Goal: Communication & Community: Participate in discussion

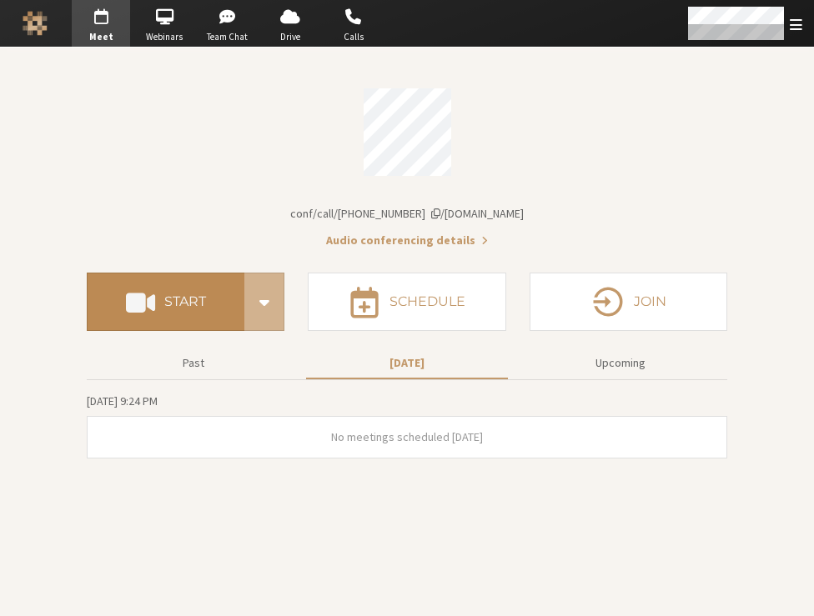
click at [198, 305] on h4 "Start" at bounding box center [185, 301] width 42 height 13
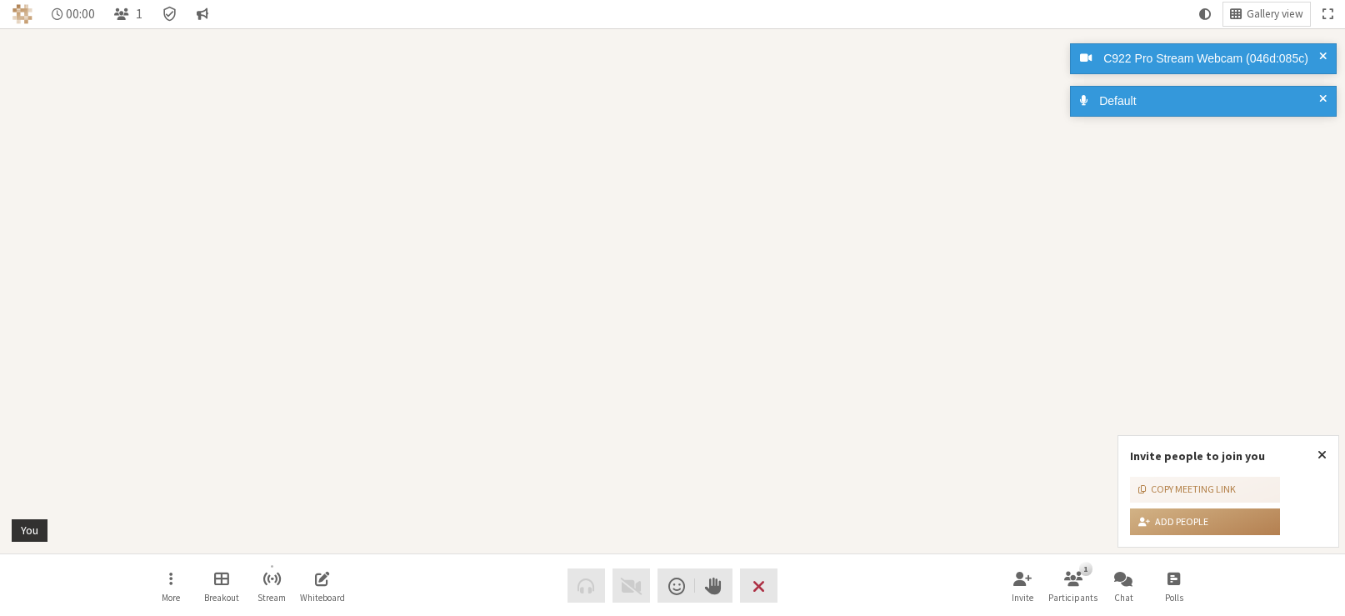
click at [860, 236] on div "Participant" at bounding box center [672, 290] width 1345 height 525
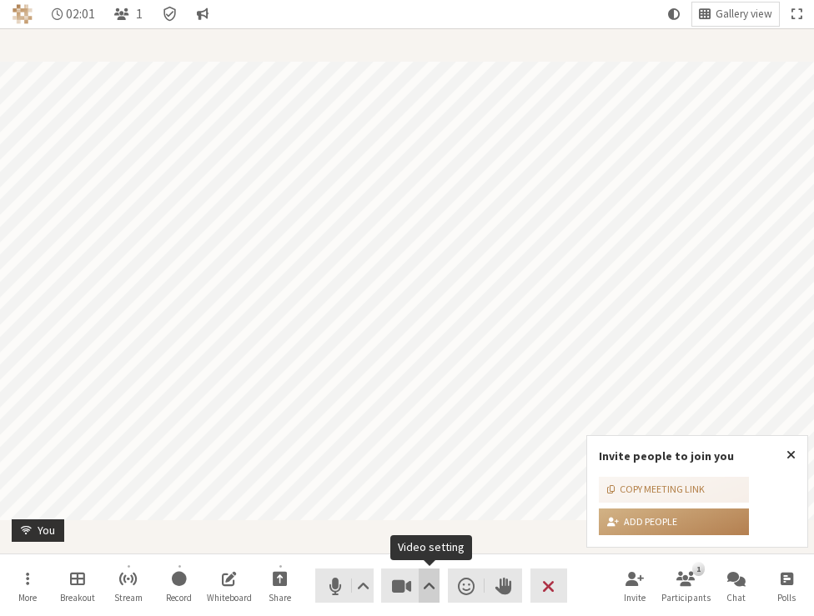
click at [423, 581] on span "Video setting" at bounding box center [429, 585] width 13 height 23
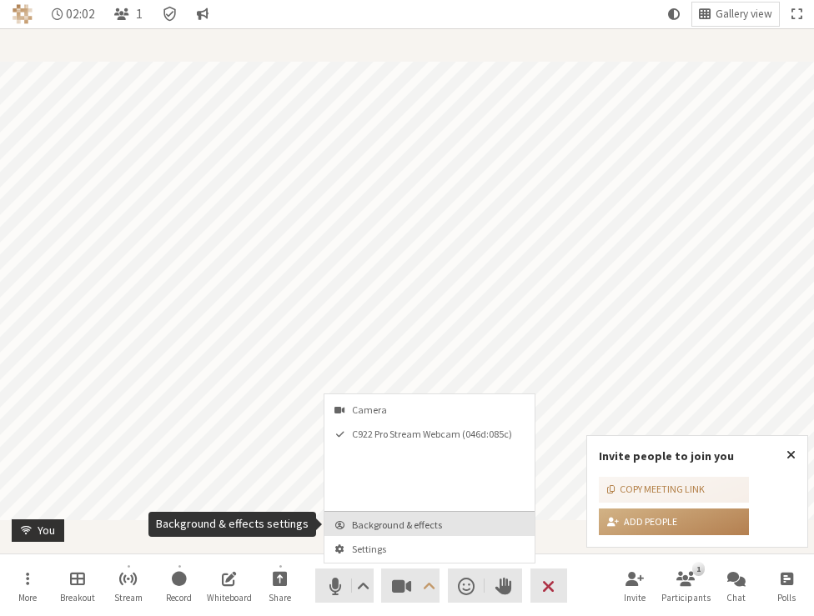
click at [408, 530] on span "Background & effects" at bounding box center [439, 524] width 175 height 11
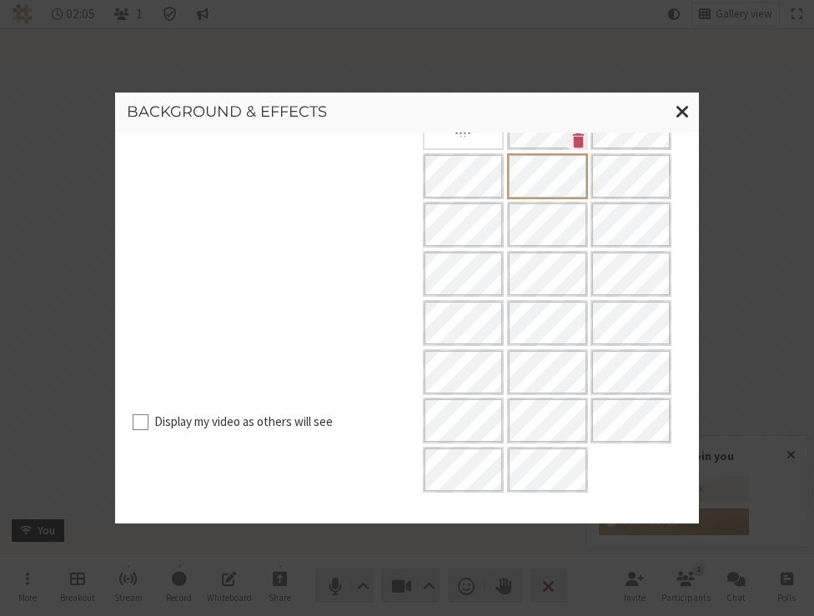
scroll to position [279, 0]
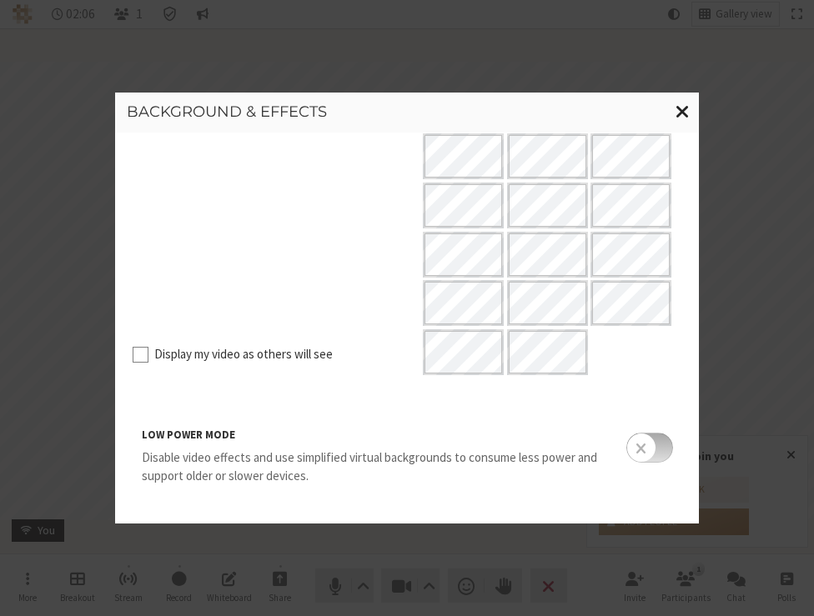
click at [682, 109] on span "Close modal" at bounding box center [682, 111] width 14 height 21
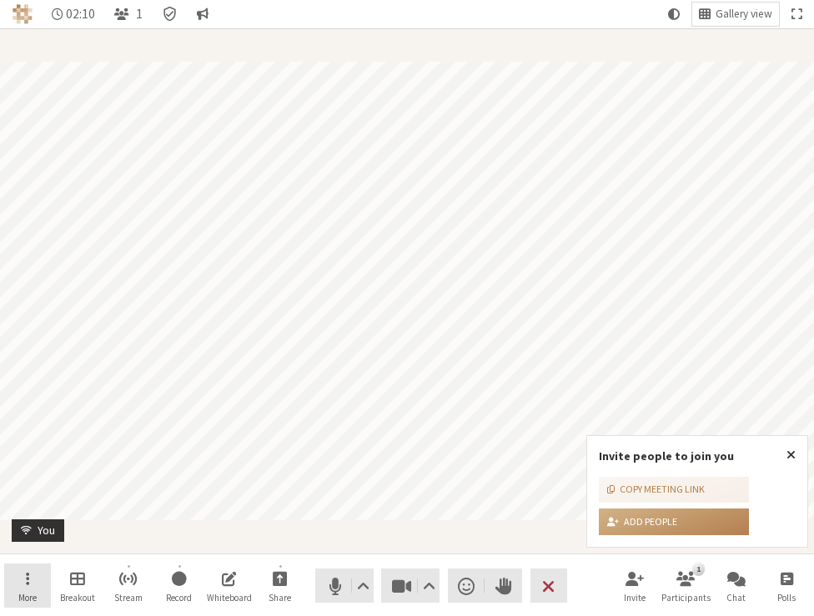
click at [34, 584] on button "More" at bounding box center [27, 585] width 47 height 45
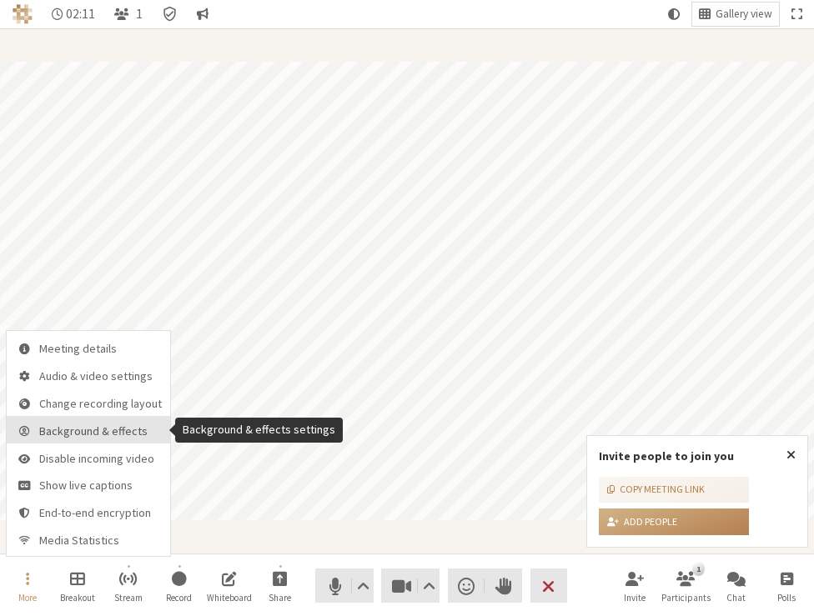
click at [109, 439] on button "Background & effects" at bounding box center [88, 430] width 163 height 28
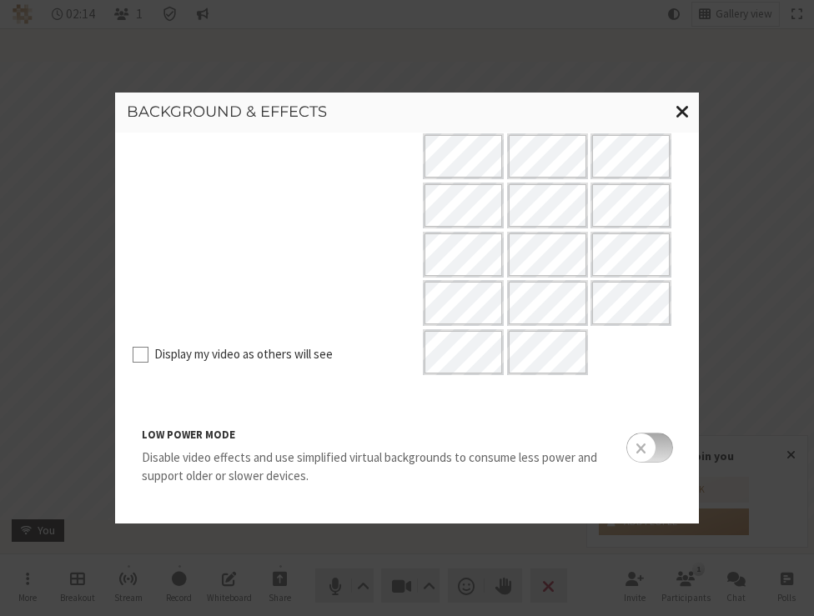
click at [678, 111] on span "Close modal" at bounding box center [682, 111] width 14 height 21
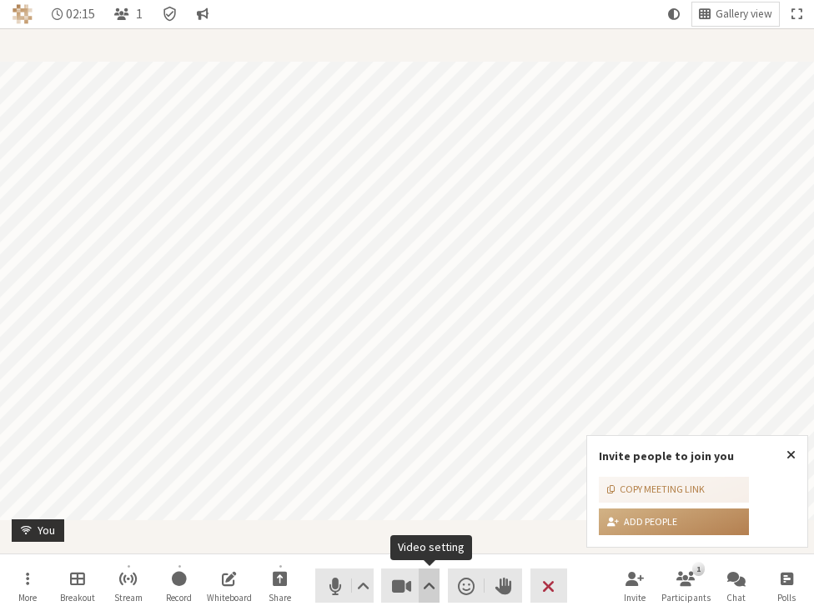
click at [431, 588] on span "Video setting" at bounding box center [429, 585] width 13 height 23
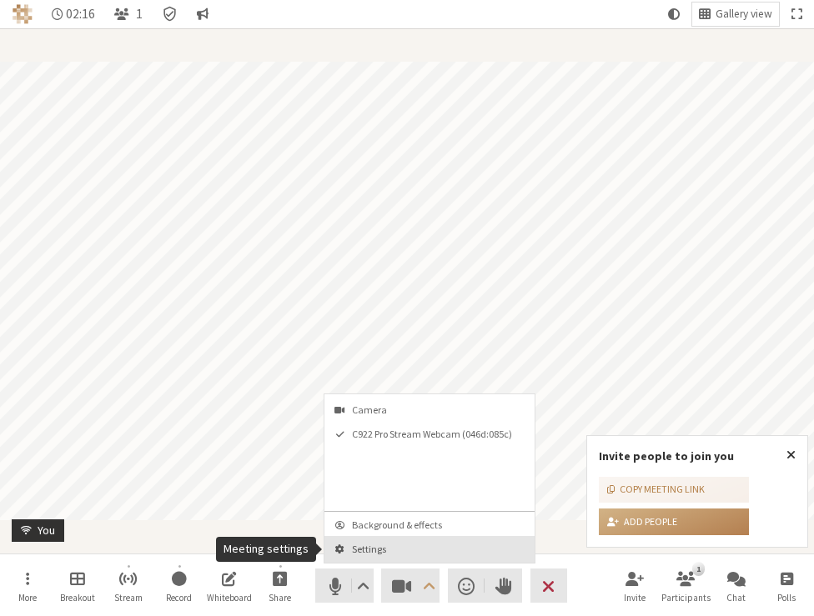
click at [423, 543] on span "Settings" at bounding box center [439, 548] width 175 height 11
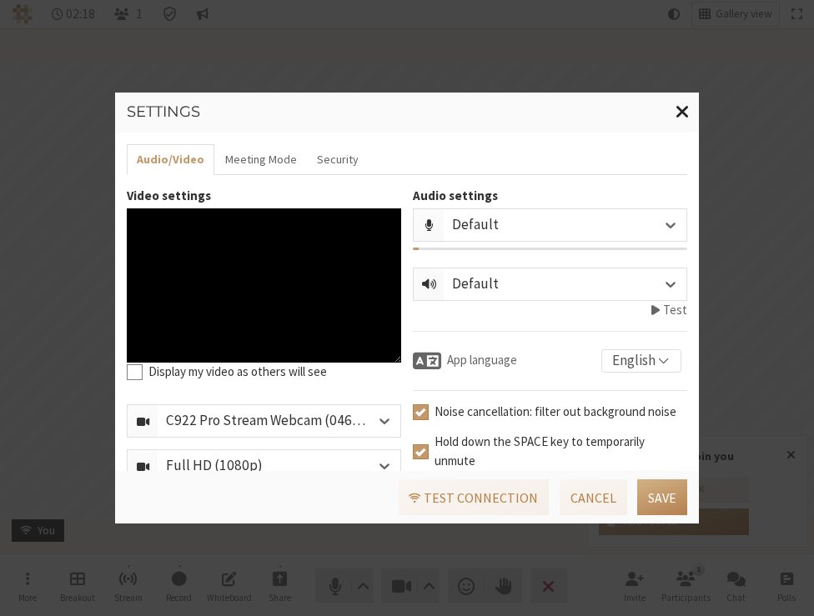
click at [684, 113] on span "Close modal" at bounding box center [682, 111] width 14 height 21
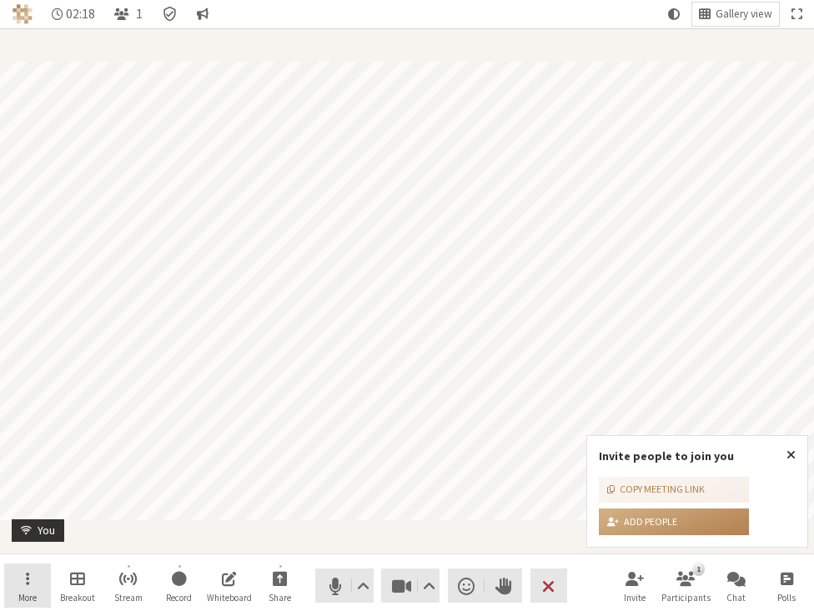
click at [18, 579] on button "More" at bounding box center [27, 585] width 47 height 45
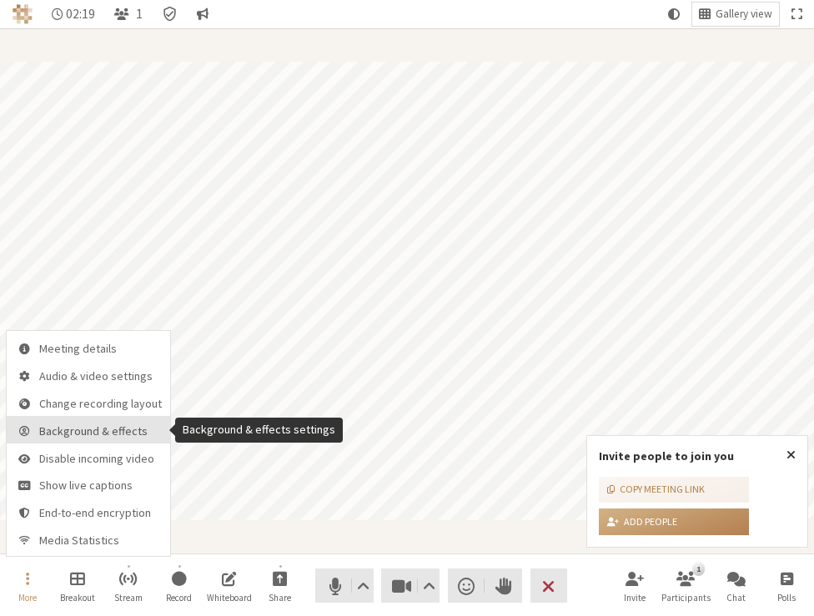
click at [106, 433] on span "Background & effects" at bounding box center [100, 431] width 123 height 13
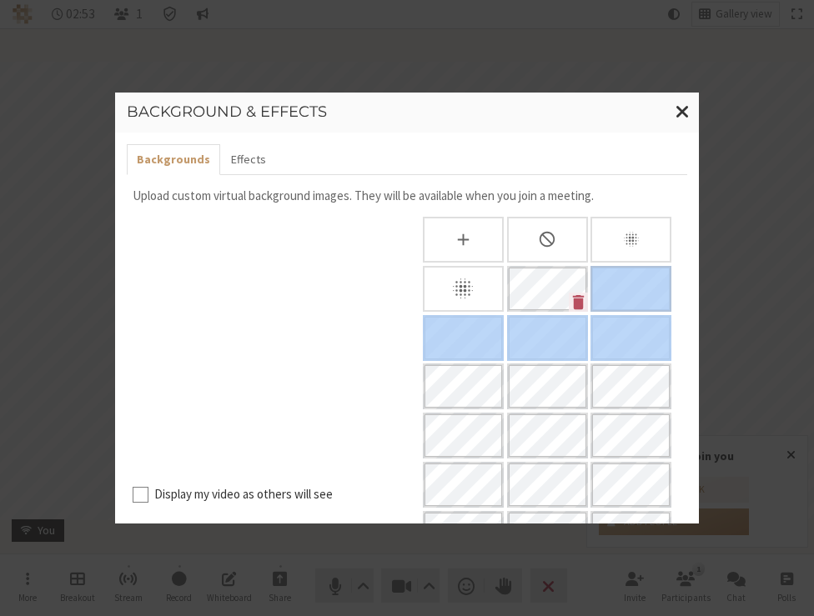
drag, startPoint x: 813, startPoint y: 322, endPoint x: 808, endPoint y: 302, distance: 20.6
click at [800, 305] on div "Background & effects Backgrounds Effects Upload custom virtual background image…" at bounding box center [407, 308] width 814 height 616
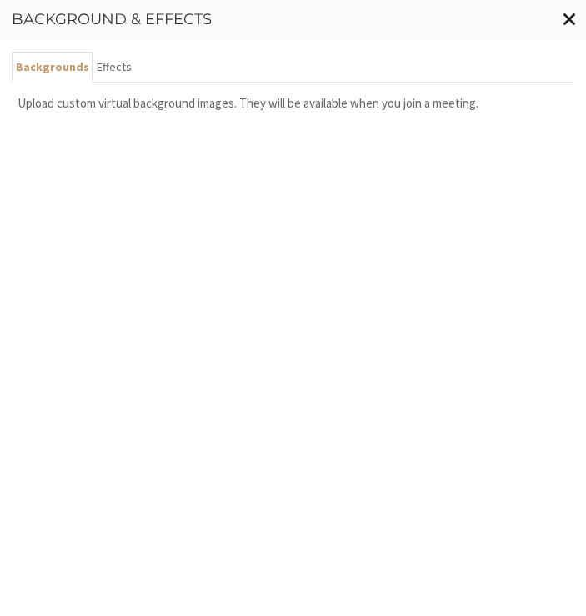
click at [559, 16] on button "Close modal" at bounding box center [569, 19] width 33 height 38
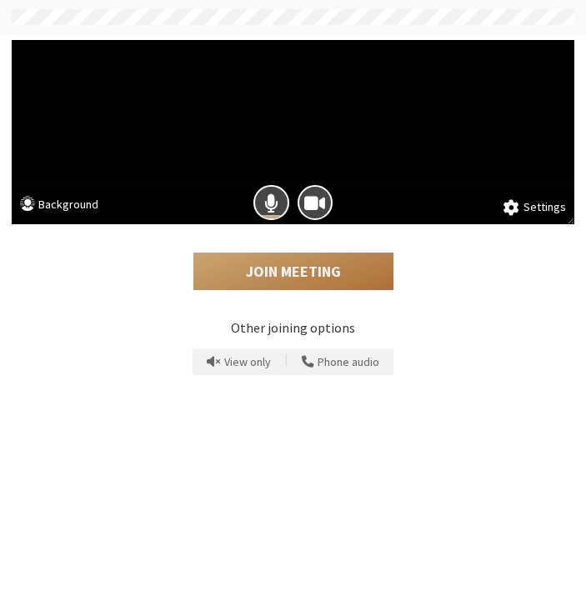
click at [338, 271] on button "Join Meeting" at bounding box center [293, 272] width 200 height 38
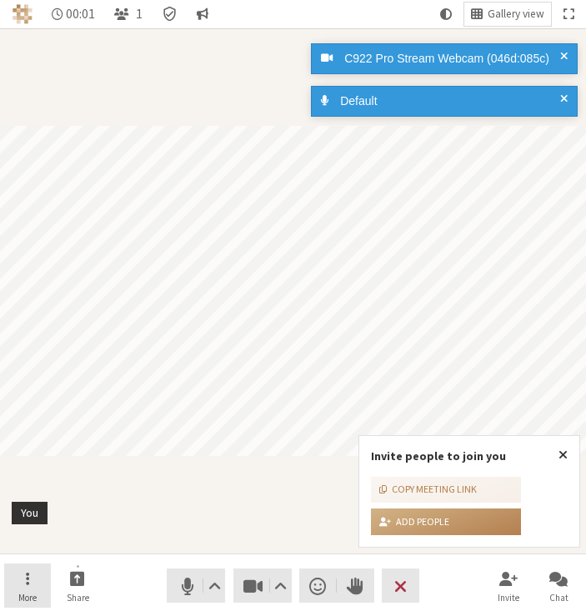
click at [29, 584] on button "More" at bounding box center [27, 585] width 47 height 45
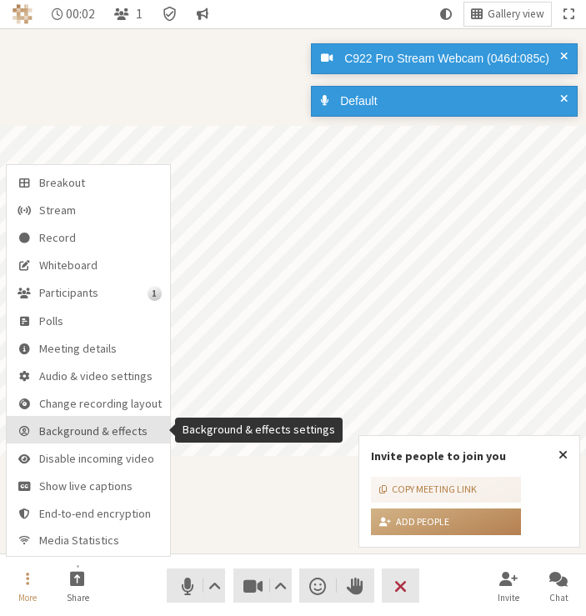
click at [93, 428] on span "Background & effects" at bounding box center [100, 431] width 123 height 13
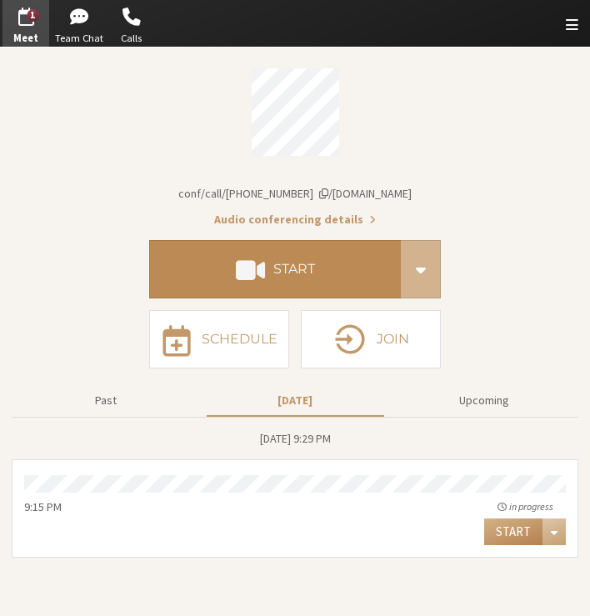
click at [124, 268] on button "Start" at bounding box center [275, 269] width 252 height 58
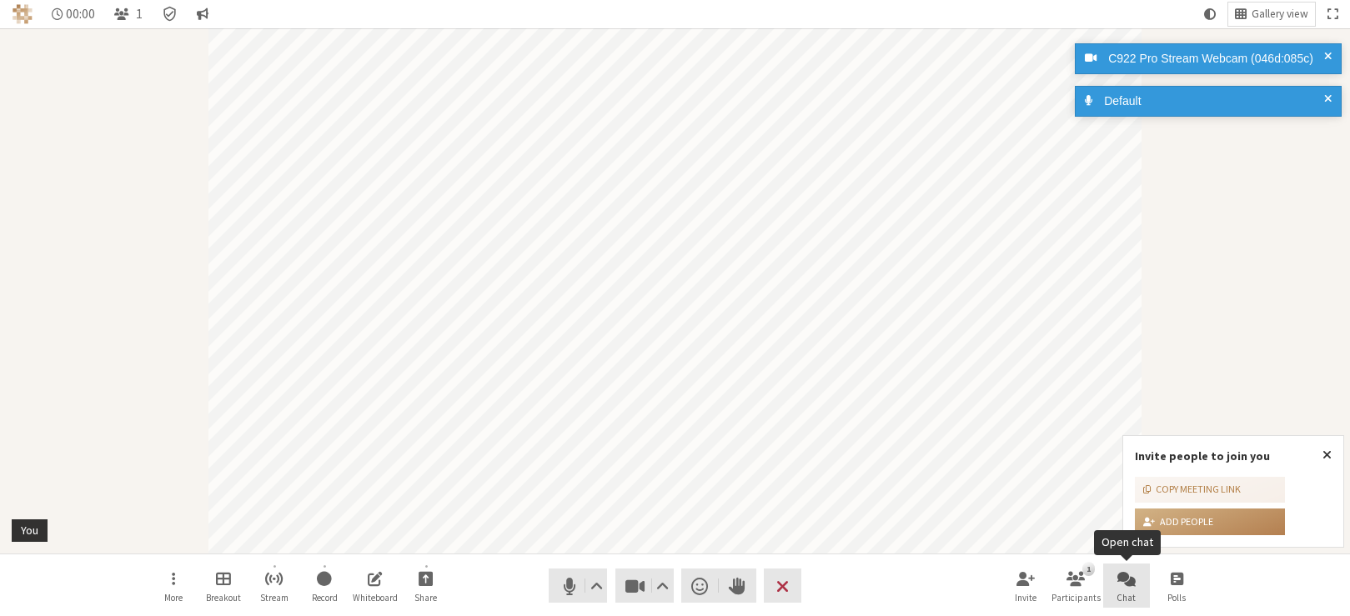
click at [1118, 591] on button "Chat" at bounding box center [1126, 585] width 47 height 45
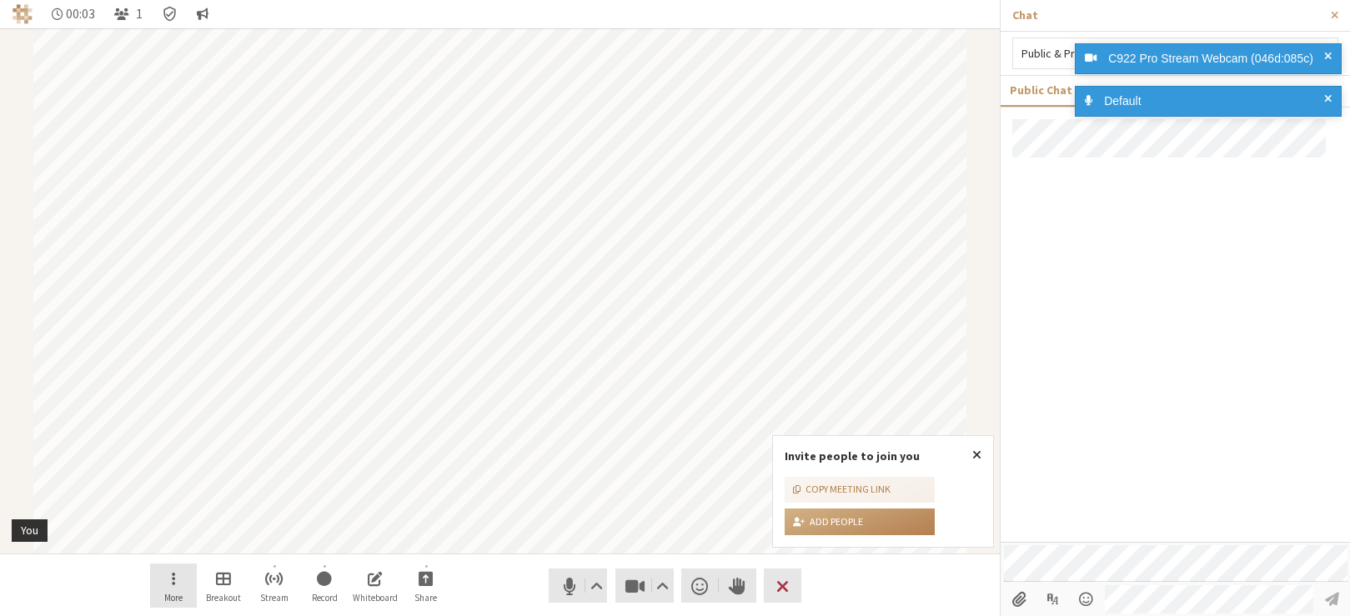
click at [159, 578] on button "More" at bounding box center [173, 585] width 47 height 45
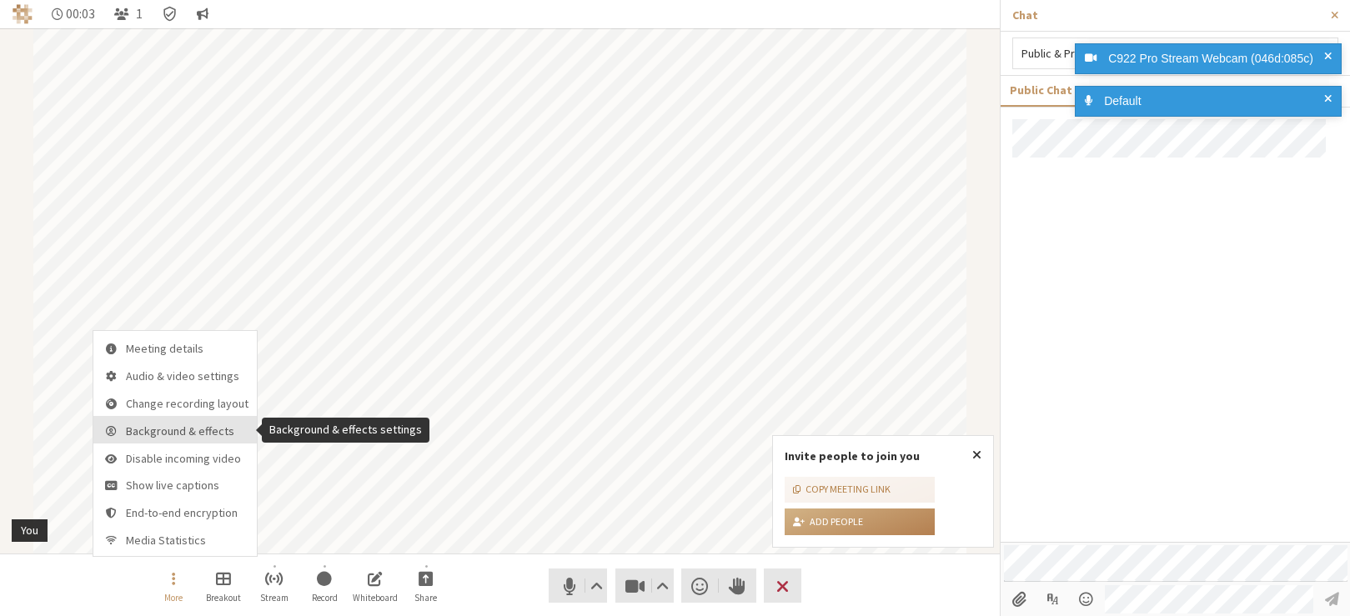
click at [208, 438] on button "Background & effects" at bounding box center [174, 430] width 163 height 28
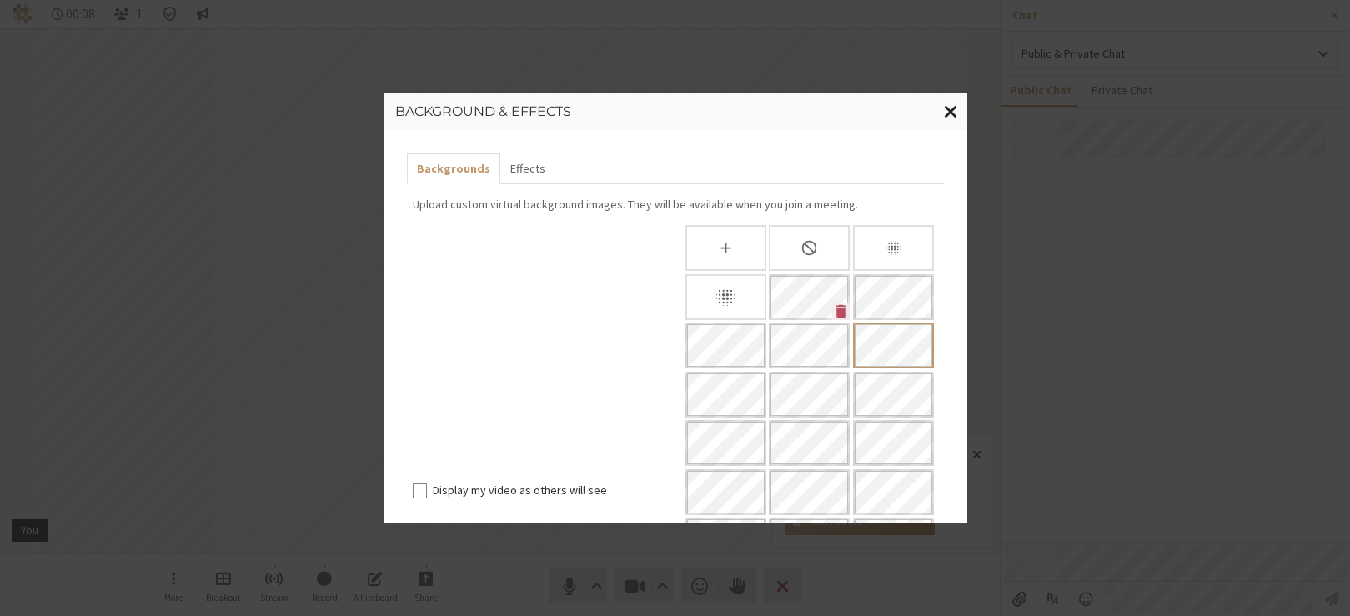
click at [956, 112] on span "Close modal" at bounding box center [951, 111] width 14 height 21
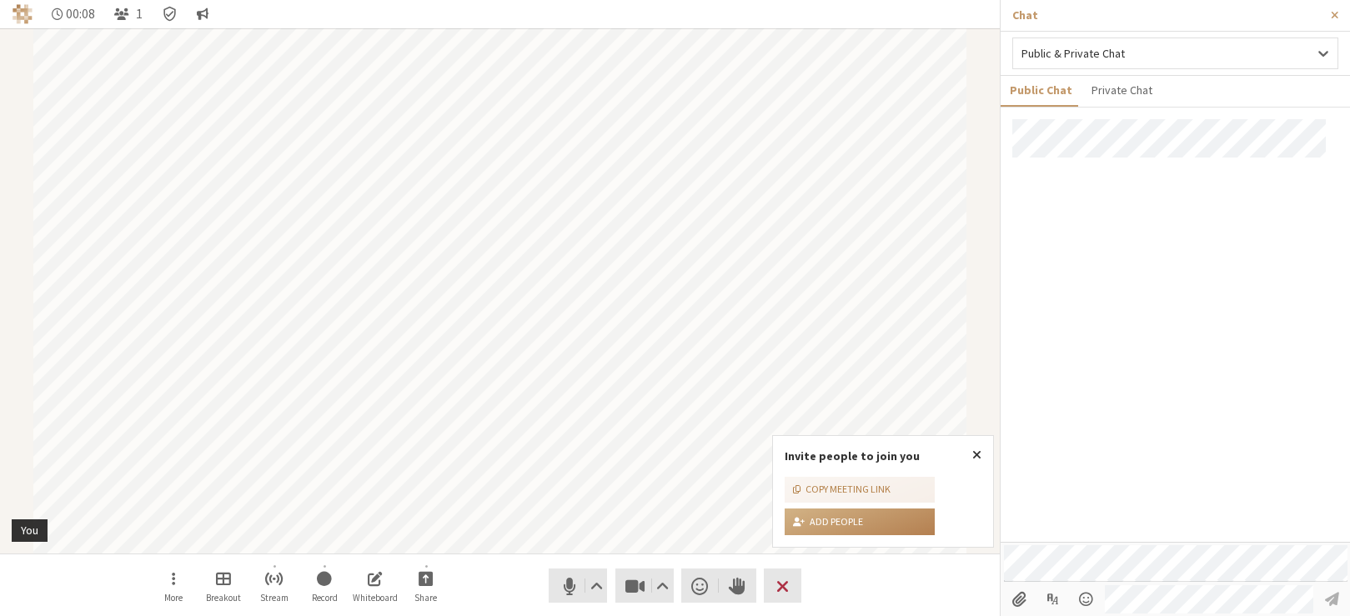
click at [1129, 283] on div at bounding box center [1174, 330] width 349 height 423
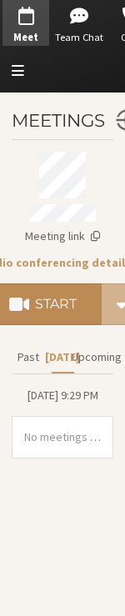
click at [75, 298] on h4 "Start" at bounding box center [56, 304] width 42 height 13
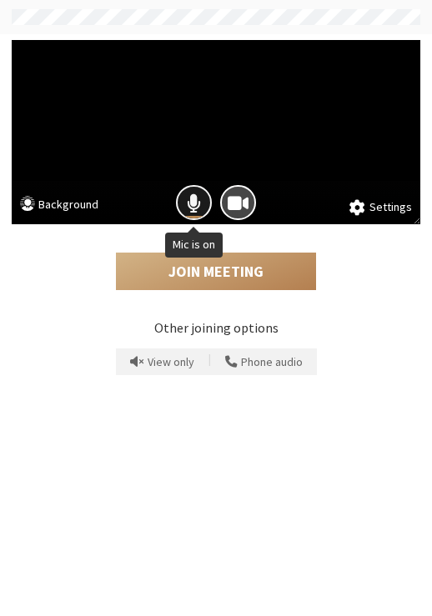
click at [124, 216] on div "Mic is on" at bounding box center [194, 217] width 33 height 3
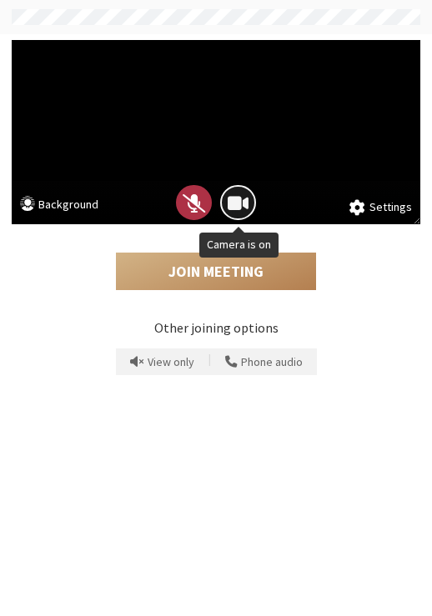
click at [124, 204] on span "Camera is on" at bounding box center [238, 203] width 21 height 23
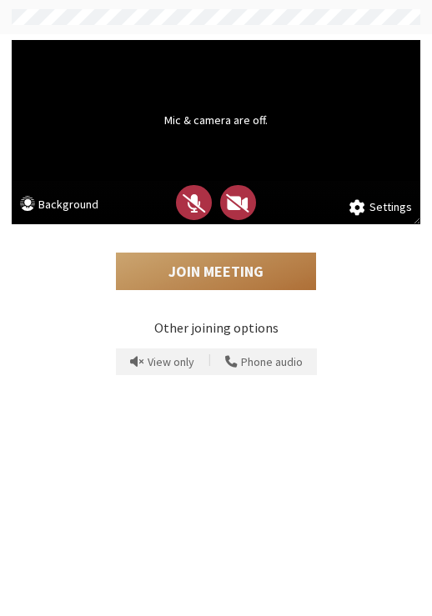
click at [124, 257] on button "Join Meeting" at bounding box center [216, 272] width 200 height 38
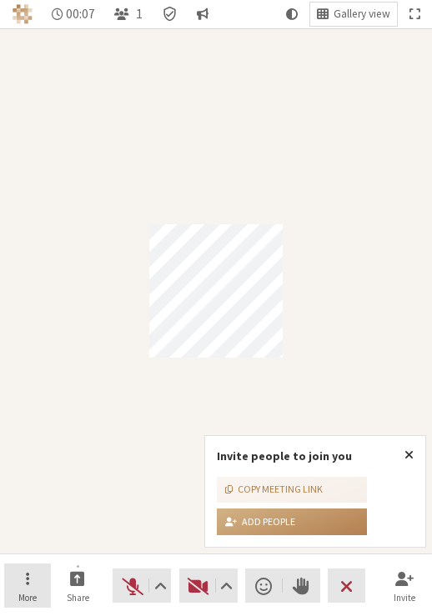
click at [37, 576] on button "More" at bounding box center [27, 585] width 47 height 45
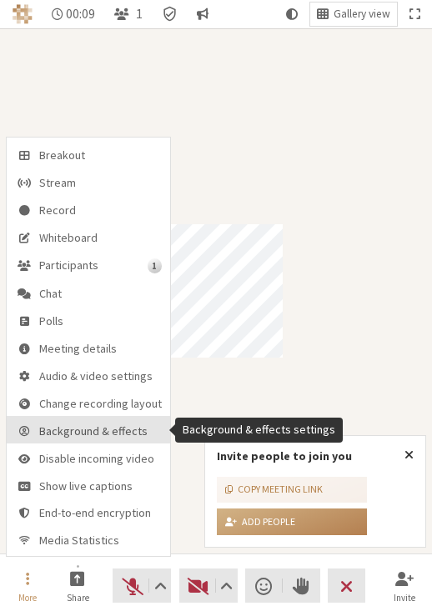
click at [100, 431] on span "Background & effects" at bounding box center [100, 431] width 123 height 13
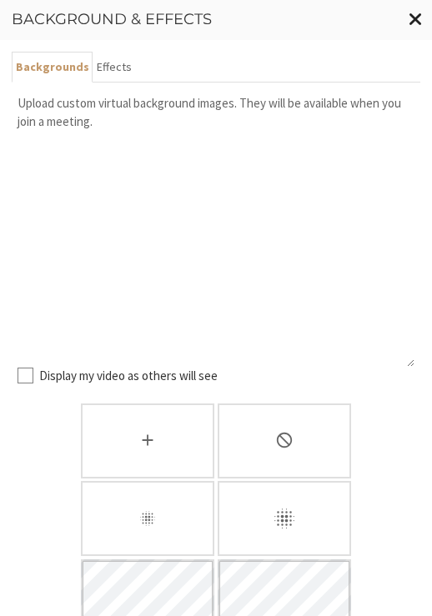
click at [124, 20] on span "Close modal" at bounding box center [415, 18] width 14 height 21
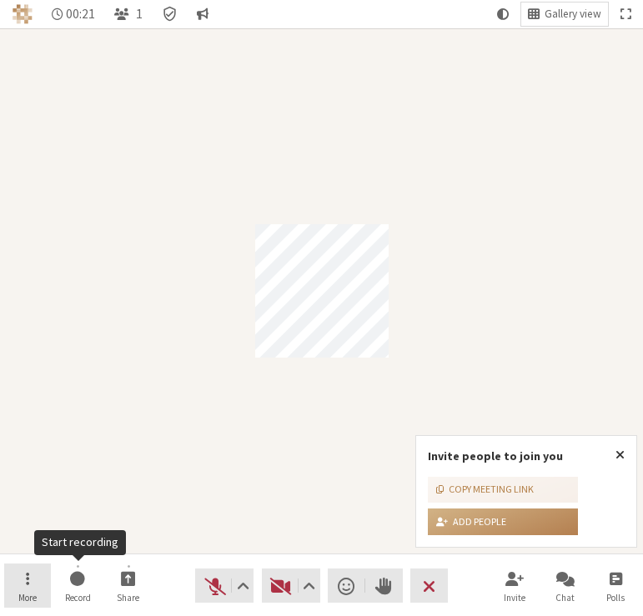
click at [44, 576] on button "More" at bounding box center [27, 585] width 47 height 45
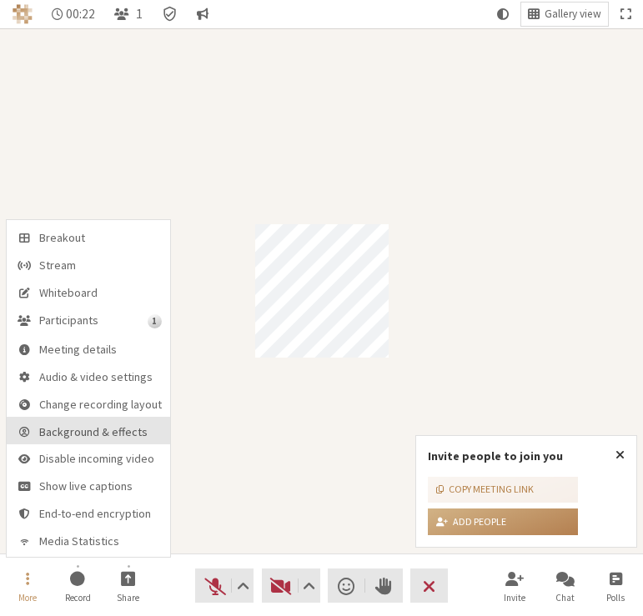
click at [72, 437] on span "Background & effects" at bounding box center [100, 432] width 123 height 13
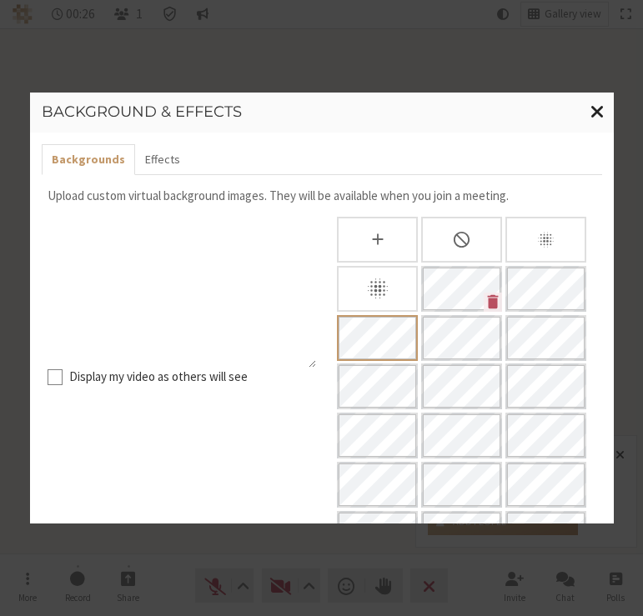
click at [124, 111] on span "Close modal" at bounding box center [597, 111] width 14 height 21
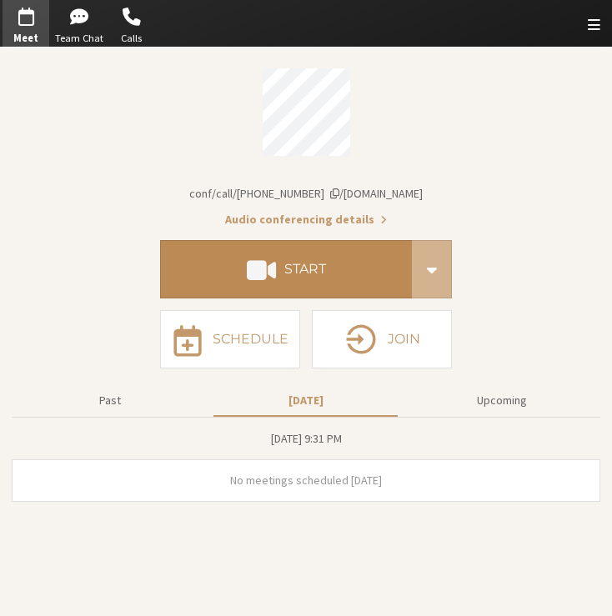
click at [304, 260] on button "Start" at bounding box center [286, 269] width 252 height 58
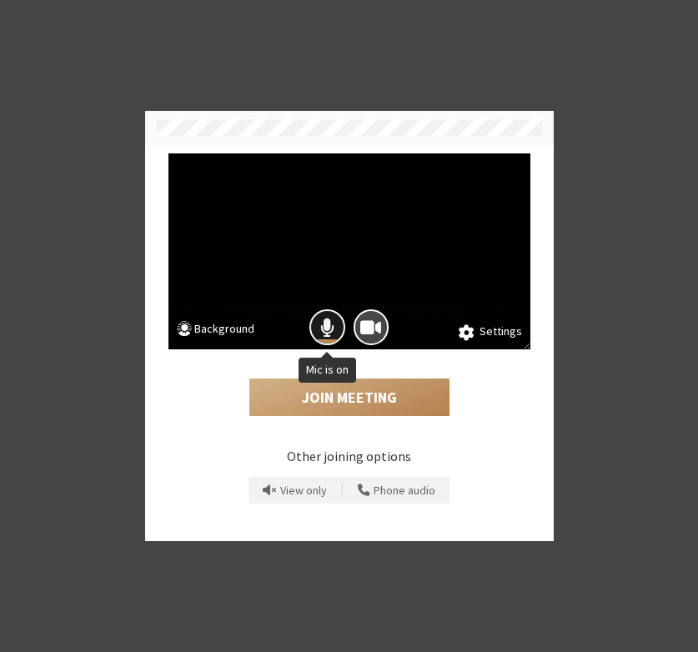
click at [328, 325] on span "Mic is on" at bounding box center [327, 327] width 14 height 23
click at [361, 328] on span "Camera is on" at bounding box center [370, 327] width 21 height 23
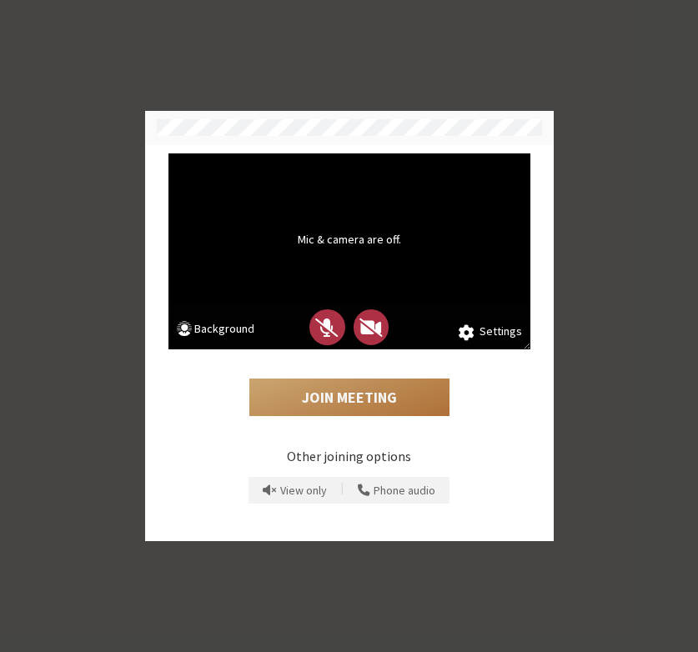
click at [338, 385] on button "Join Meeting" at bounding box center [349, 397] width 200 height 38
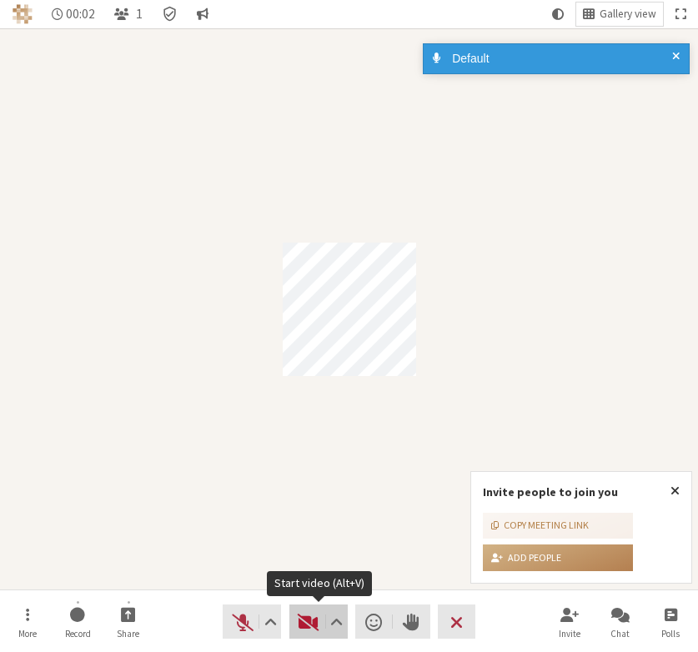
click at [298, 611] on span "Start video (Alt+V)" at bounding box center [308, 621] width 23 height 23
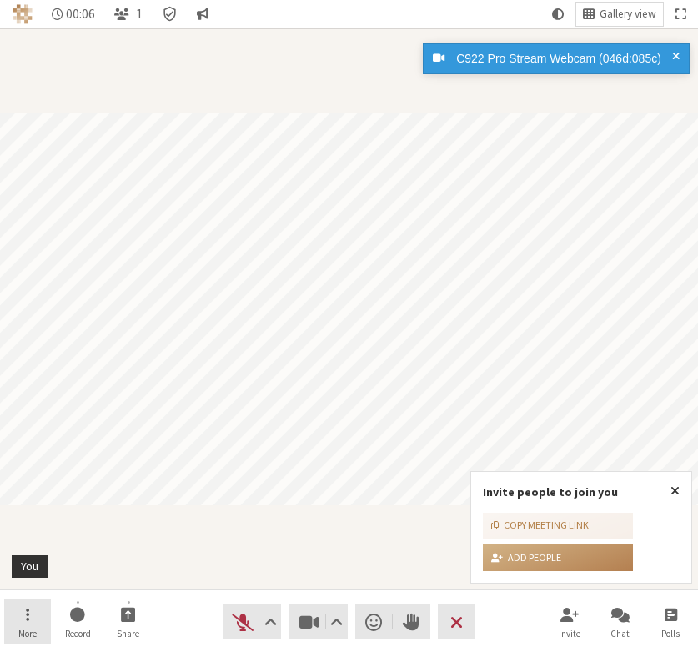
click at [32, 620] on button "More" at bounding box center [27, 621] width 47 height 45
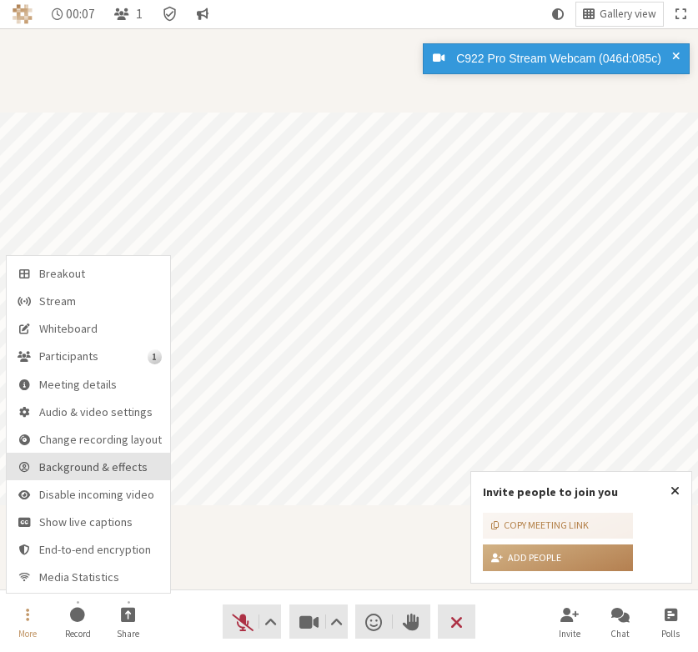
click at [105, 463] on span "Background & effects" at bounding box center [100, 467] width 123 height 13
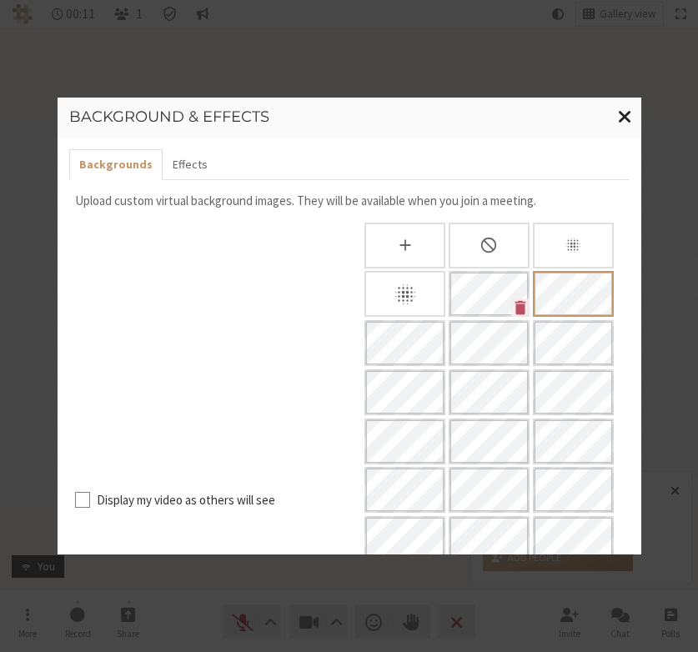
click at [615, 118] on button "Close modal" at bounding box center [624, 117] width 33 height 38
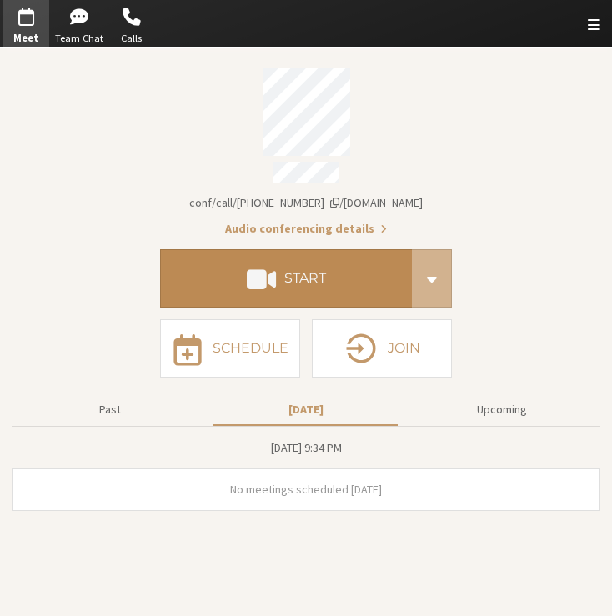
click at [243, 290] on button "Start" at bounding box center [286, 278] width 252 height 58
click at [258, 279] on span at bounding box center [261, 278] width 29 height 30
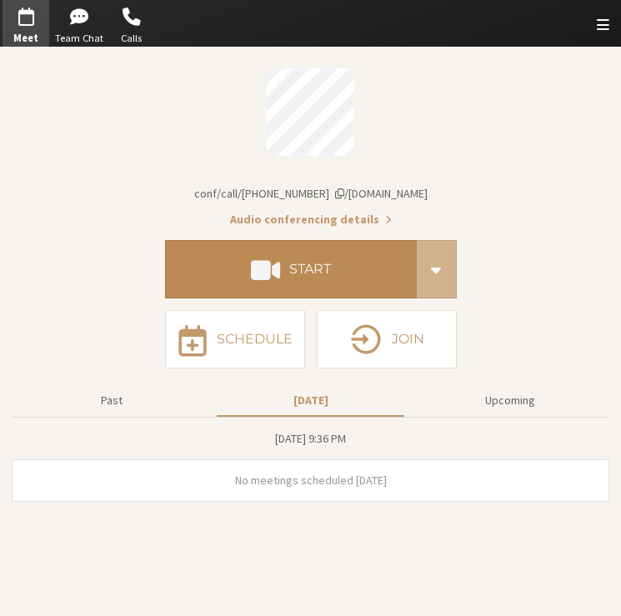
click at [288, 287] on button "Start" at bounding box center [291, 269] width 252 height 58
